Goal: Feedback & Contribution: Submit feedback/report problem

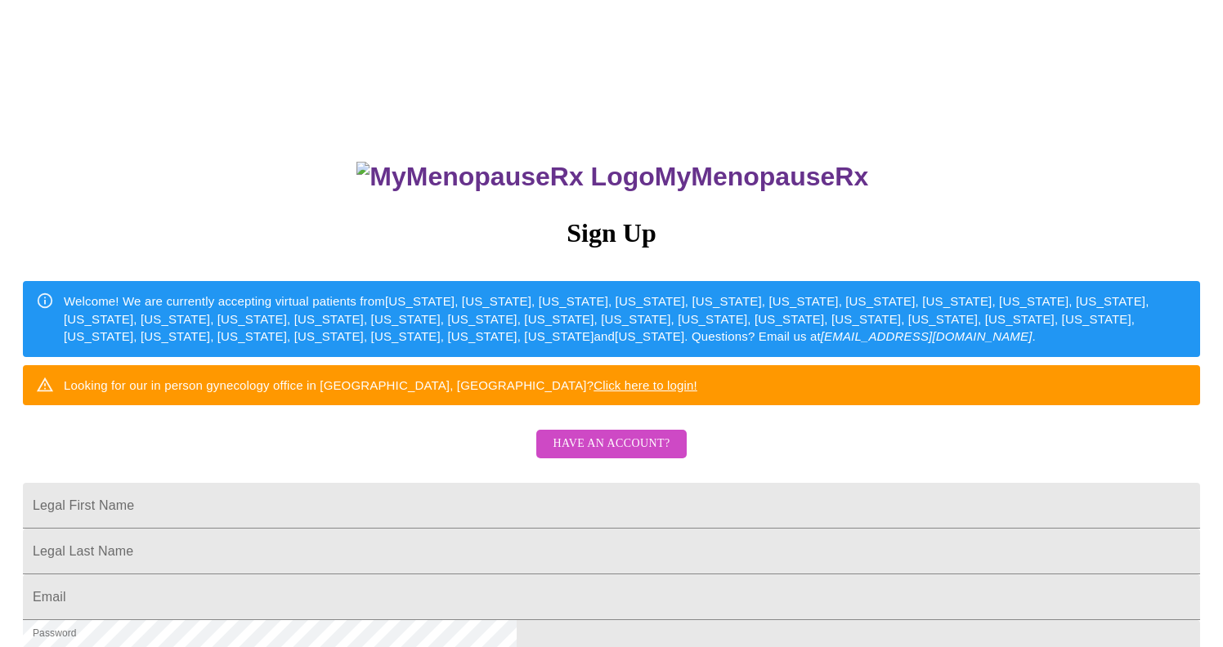
click at [584, 455] on span "Have an account?" at bounding box center [611, 444] width 117 height 20
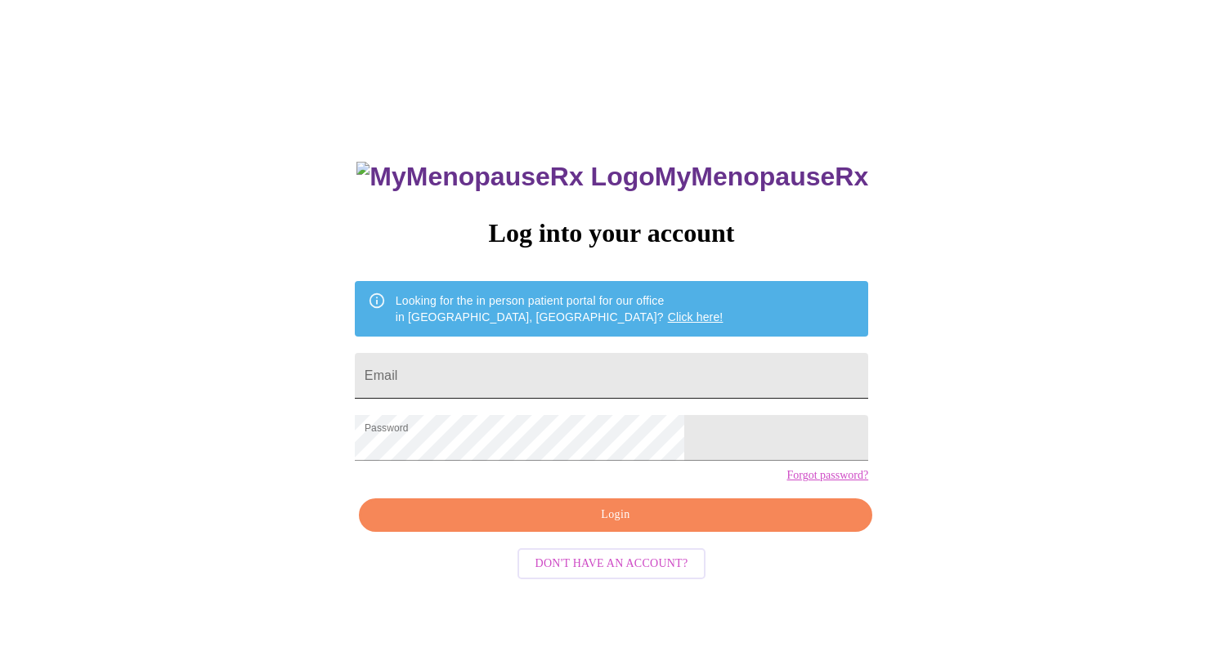
click at [576, 372] on input "Email" at bounding box center [611, 376] width 513 height 46
type input "[EMAIL_ADDRESS][DOMAIN_NAME]"
click at [608, 526] on span "Login" at bounding box center [616, 515] width 476 height 20
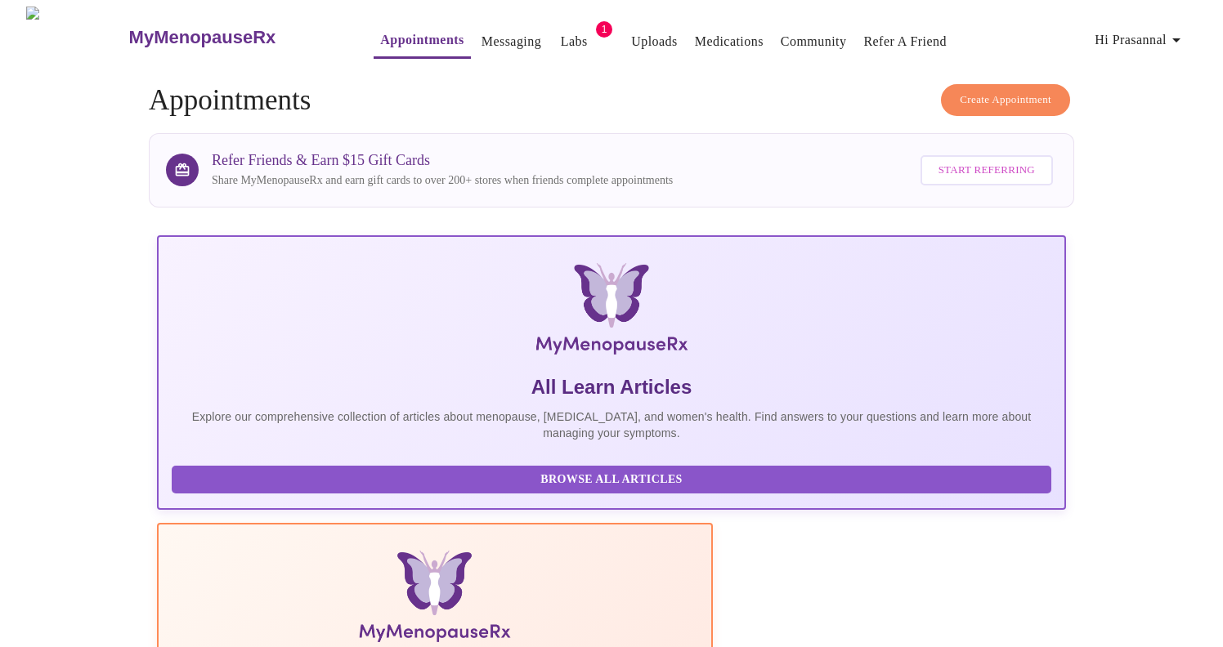
click at [561, 38] on link "Labs" at bounding box center [574, 41] width 27 height 23
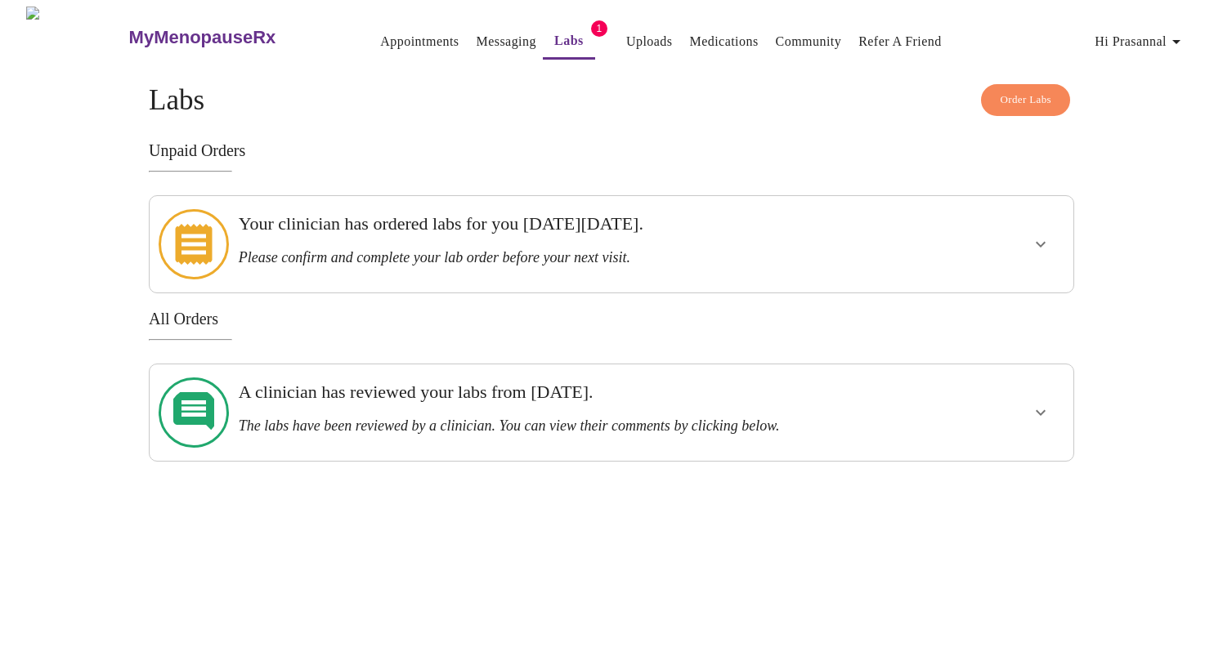
click at [626, 38] on link "Uploads" at bounding box center [649, 41] width 47 height 23
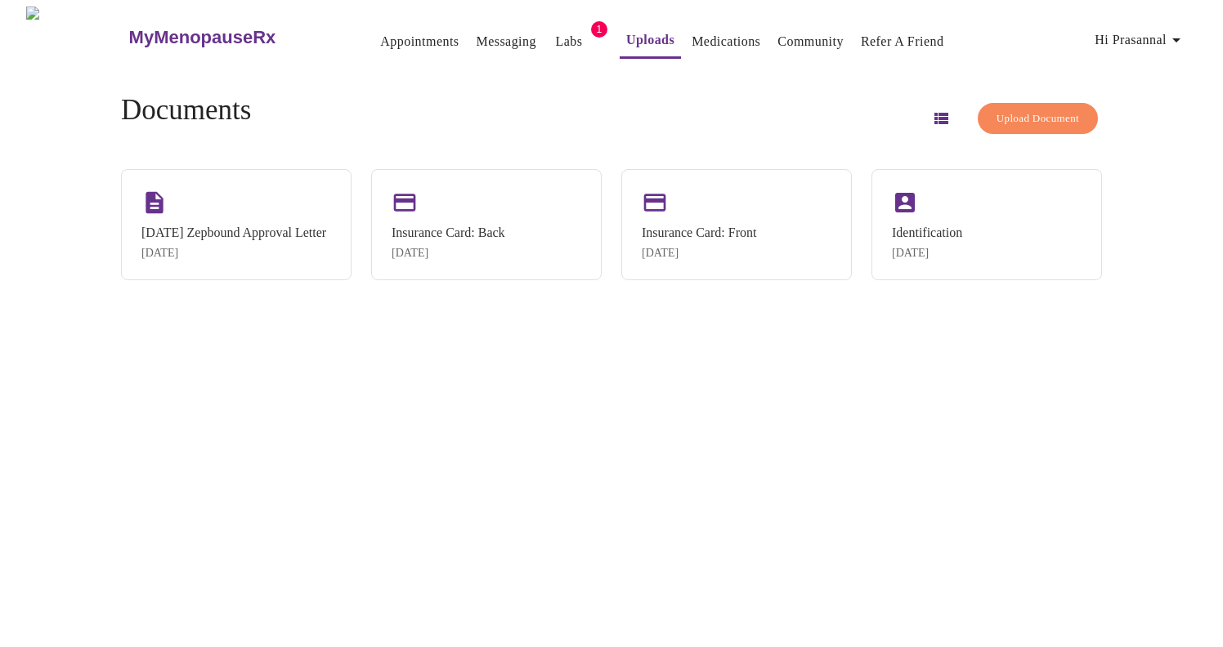
click at [481, 370] on div "MyMenopauseRx Appointments Messaging Labs 1 Uploads Medications Community Refer…" at bounding box center [612, 330] width 1210 height 647
click at [1010, 110] on span "Upload Document" at bounding box center [1037, 119] width 83 height 19
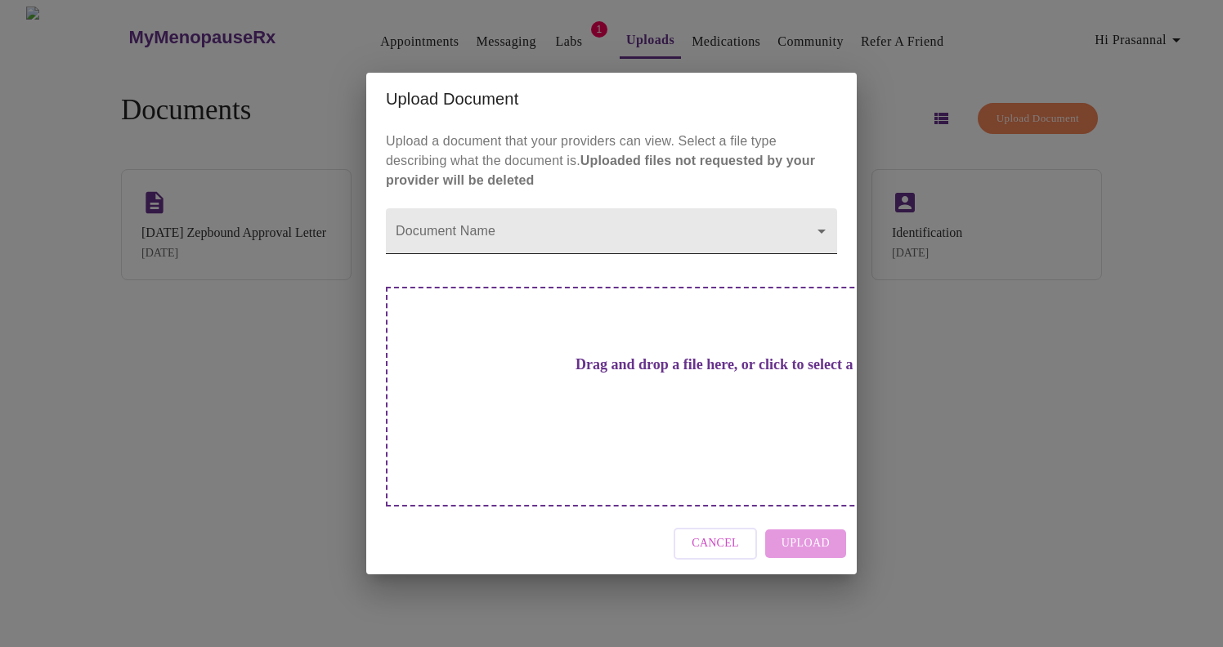
click at [513, 263] on body "MyMenopauseRx Appointments Messaging Labs 1 Uploads Medications Community Refer…" at bounding box center [612, 330] width 1210 height 647
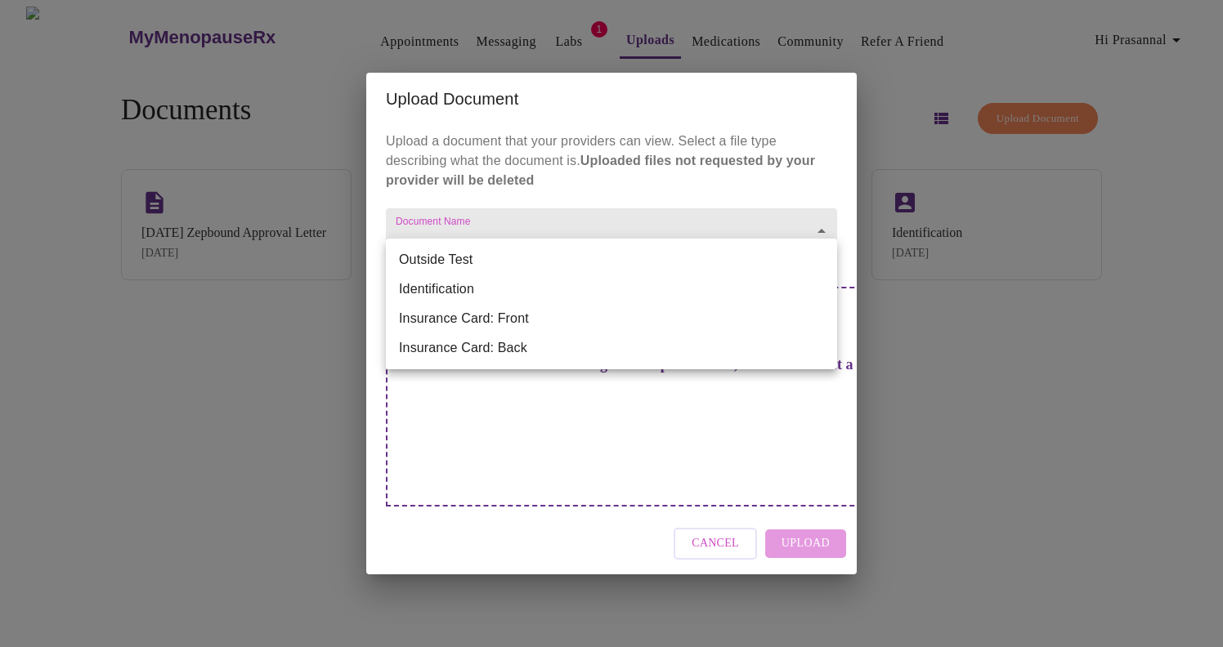
click at [491, 266] on li "Outside Test" at bounding box center [611, 259] width 451 height 29
type input "Outside Test"
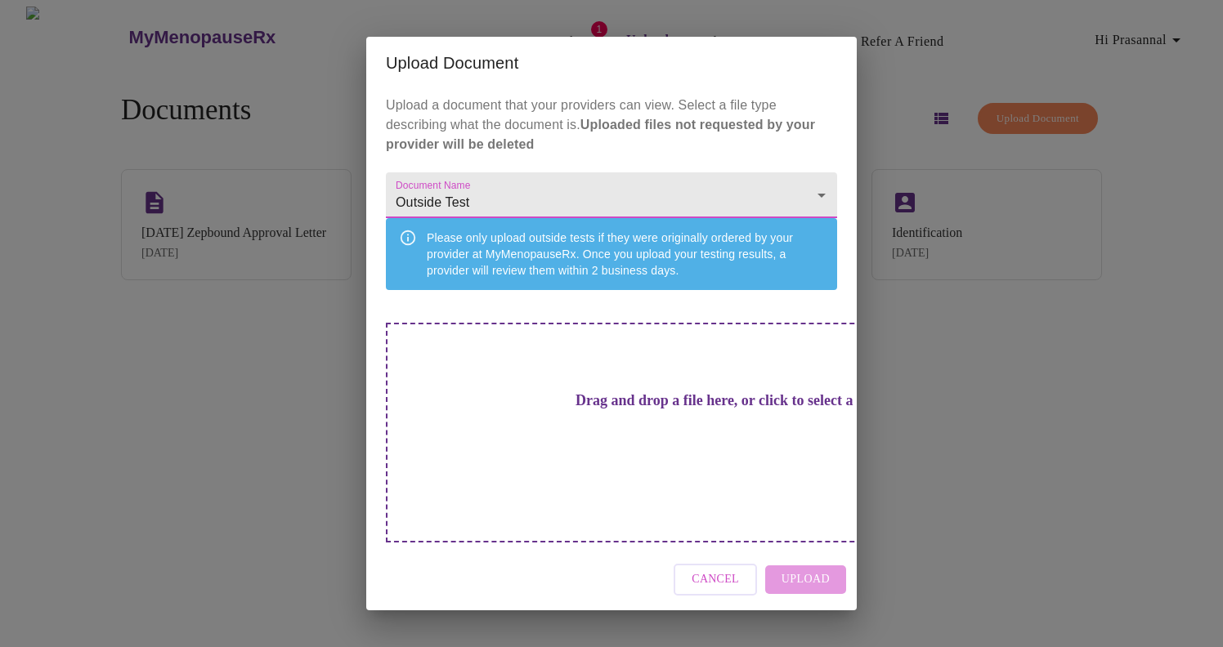
click at [602, 405] on div "Drag and drop a file here, or click to select a file" at bounding box center [726, 433] width 680 height 220
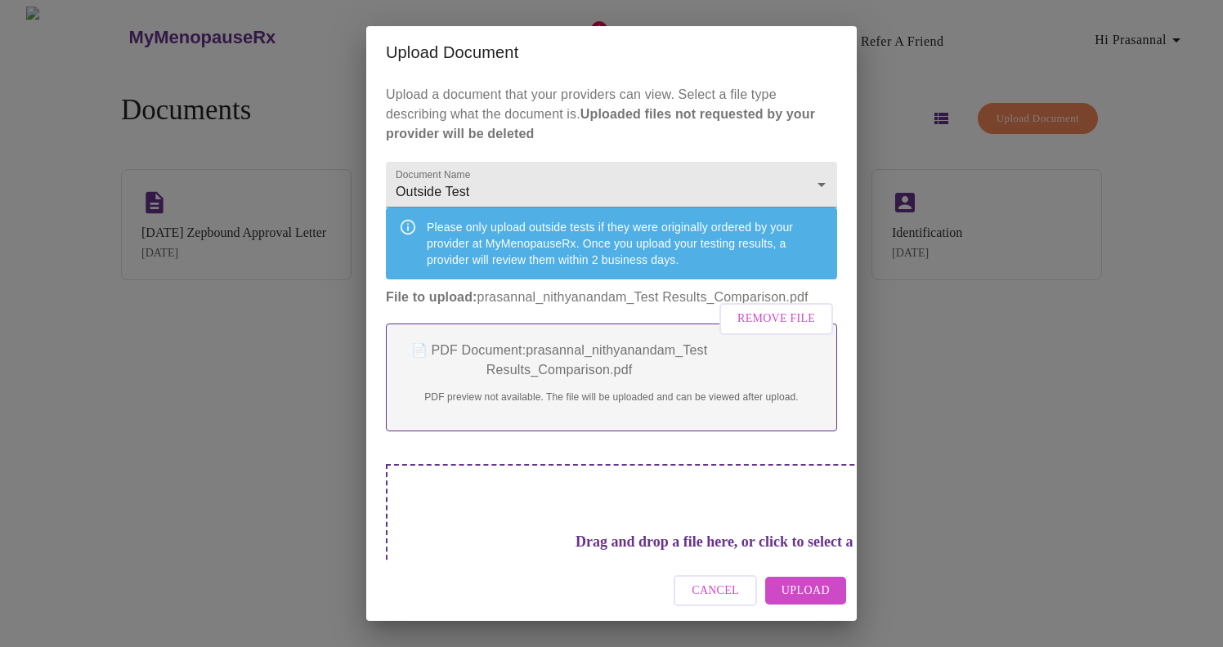
scroll to position [90, 0]
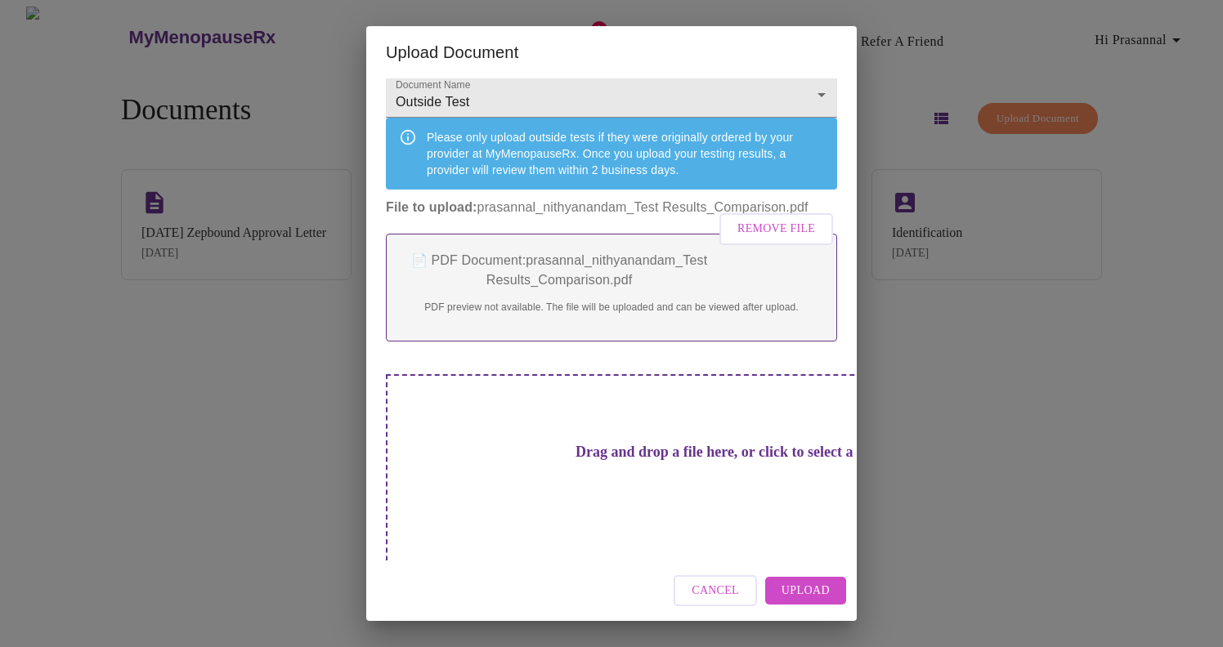
click at [796, 590] on span "Upload" at bounding box center [806, 591] width 48 height 20
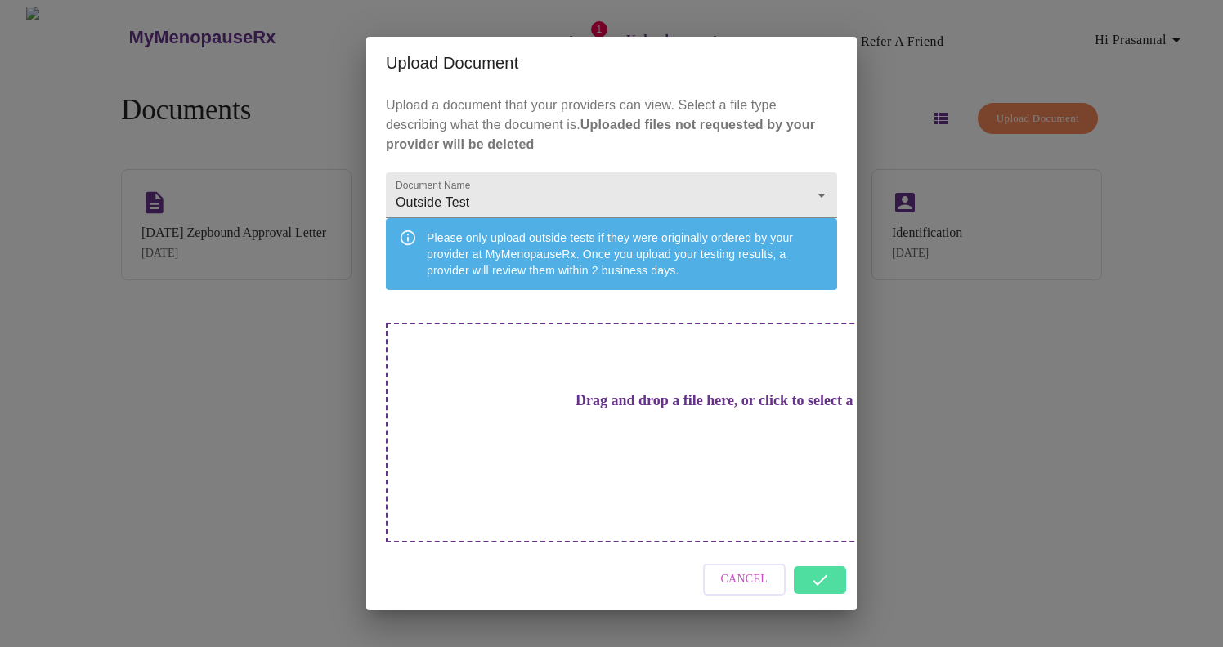
scroll to position [0, 0]
click at [928, 448] on div "Upload Document Upload a document that your providers can view. Select a file t…" at bounding box center [611, 323] width 1223 height 647
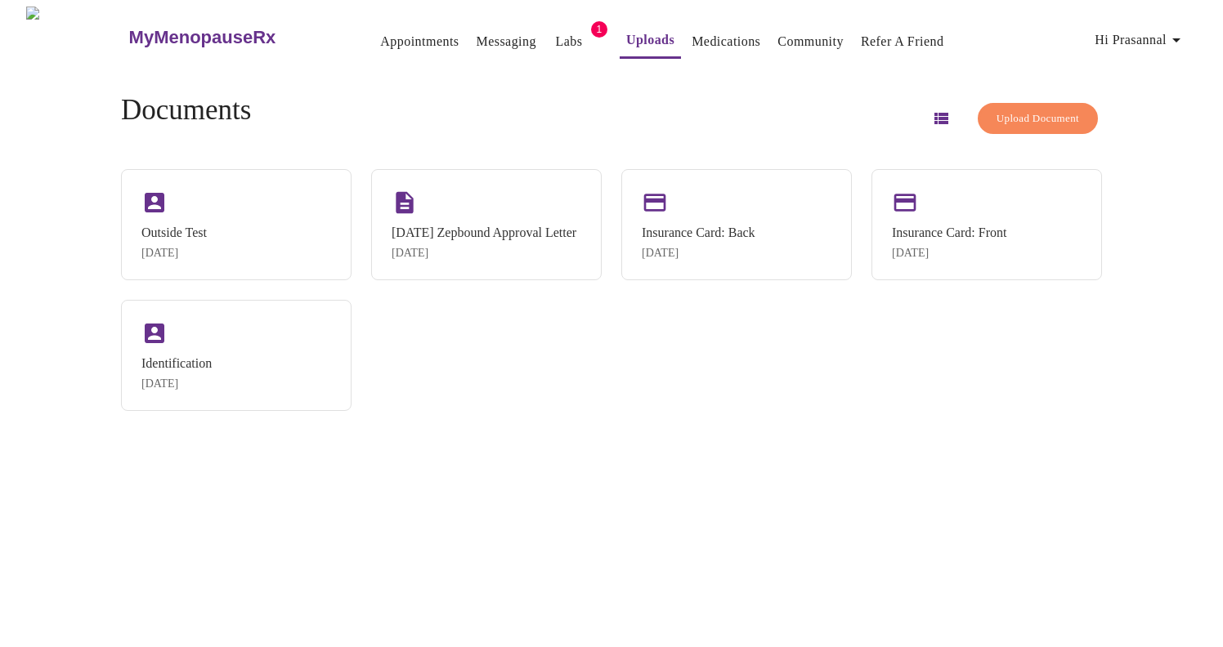
click at [476, 36] on link "Messaging" at bounding box center [506, 41] width 60 height 23
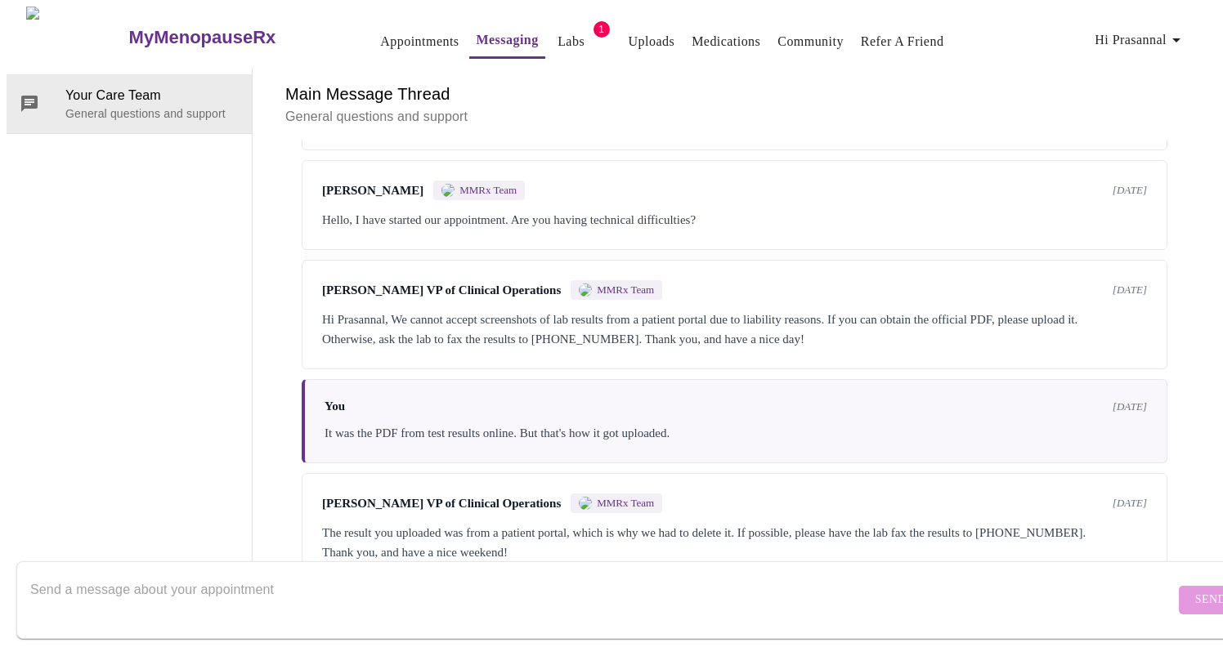
scroll to position [4786, 0]
click at [815, 577] on textarea "Send a message about your appointment" at bounding box center [602, 600] width 1144 height 52
type textarea "I was able to download as the PDF, will this work?"
click at [1179, 586] on button "Send" at bounding box center [1211, 600] width 64 height 29
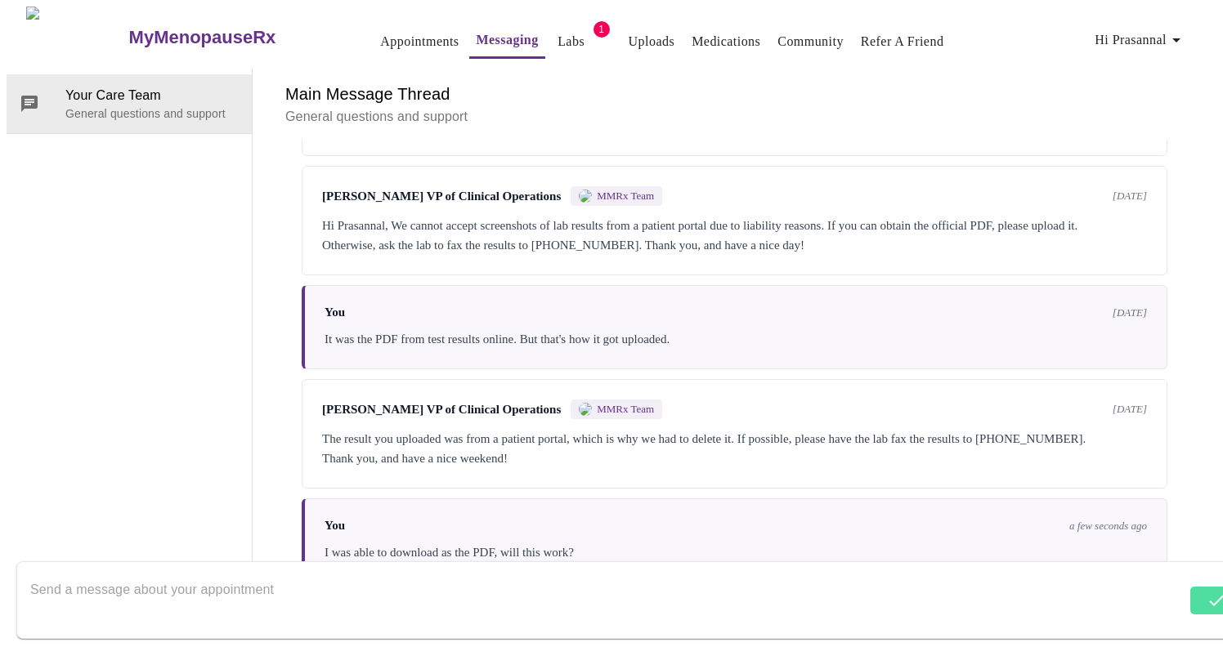
scroll to position [4884, 0]
